Goal: Task Accomplishment & Management: Manage account settings

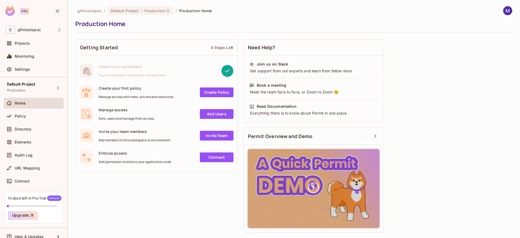
scroll to position [6, 0]
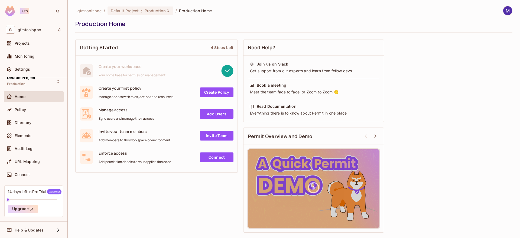
click at [165, 90] on span "Create your first policy" at bounding box center [136, 88] width 75 height 5
click at [211, 160] on link "Connect" at bounding box center [217, 157] width 34 height 10
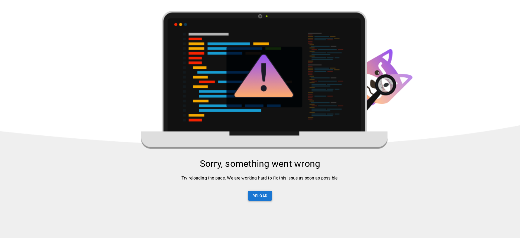
click at [258, 198] on button "Reload" at bounding box center [260, 196] width 24 height 10
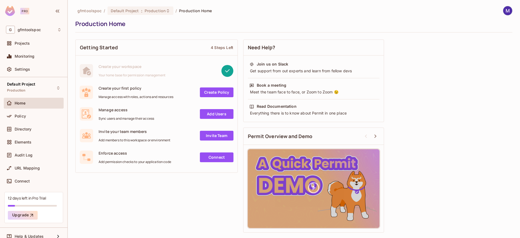
click at [214, 154] on link "Connect" at bounding box center [217, 157] width 34 height 10
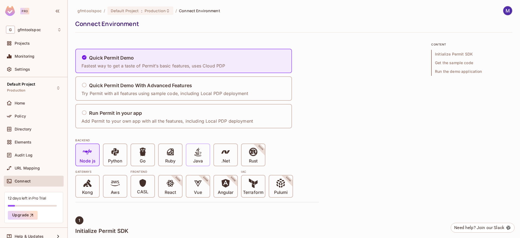
click at [197, 160] on p "Java" at bounding box center [198, 160] width 10 height 5
click at [210, 115] on div "Run Permit in your app" at bounding box center [166, 113] width 171 height 7
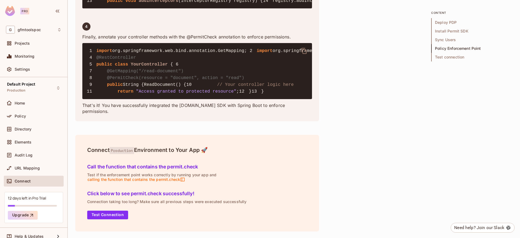
scroll to position [1649, 0]
click at [41, 170] on div "URL Mapping" at bounding box center [33, 168] width 55 height 6
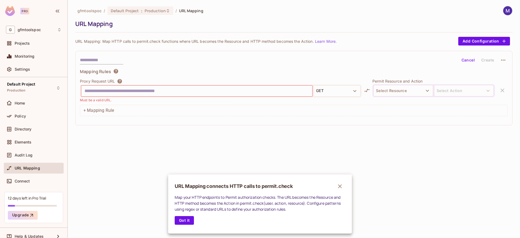
click at [339, 187] on icon "button" at bounding box center [340, 186] width 4 height 4
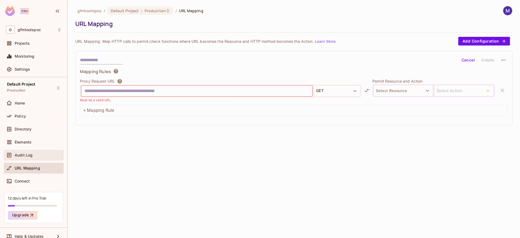
click at [33, 158] on div "Audit Log" at bounding box center [33, 155] width 55 height 6
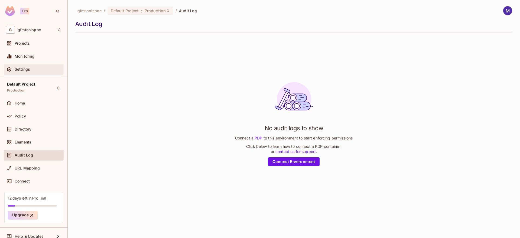
click at [27, 71] on div "Settings" at bounding box center [33, 69] width 55 height 6
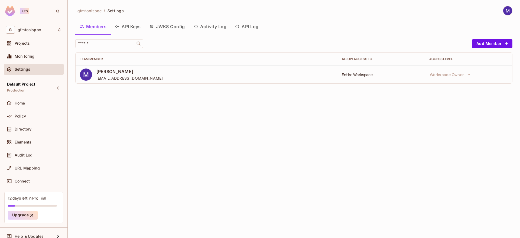
click at [136, 28] on button "API Keys" at bounding box center [128, 27] width 34 height 14
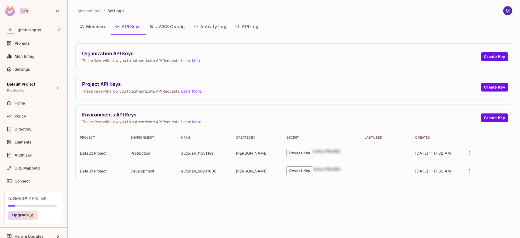
click at [298, 154] on button "Reveal Key" at bounding box center [299, 153] width 27 height 9
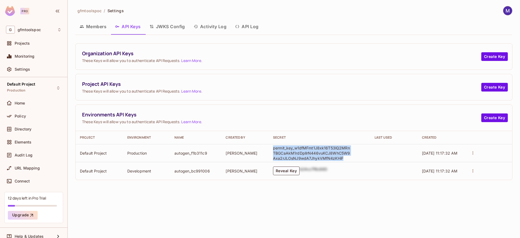
drag, startPoint x: 272, startPoint y: 147, endPoint x: 360, endPoint y: 158, distance: 88.1
click at [360, 158] on td "permit_key_w1dfMFmt1J8xk16T53lQ2MRnTBGCaAkM1rdDpllrN446vuKCJ8WhC5W9Axa2rJLOsNJ9…" at bounding box center [318, 153] width 101 height 18
copy p "permit_key_w1dfMFmt1J8xk16T53lQ2MRnTBGCaAkM1rdDpllrN446vuKCJ8WhC5W9Axa2rJLOsNJ9…"
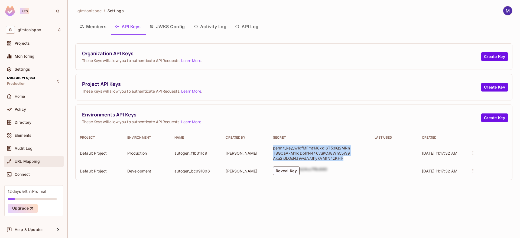
scroll to position [6, 0]
